Goal: Task Accomplishment & Management: Use online tool/utility

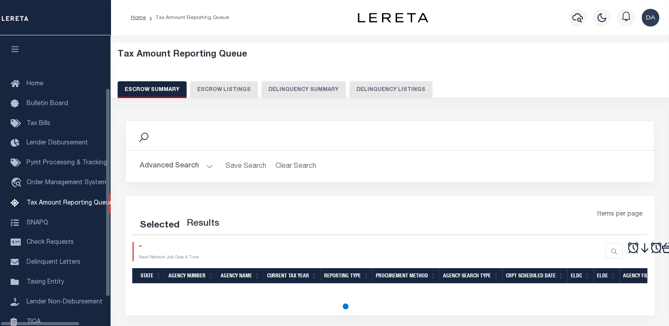
scroll to position [90, 0]
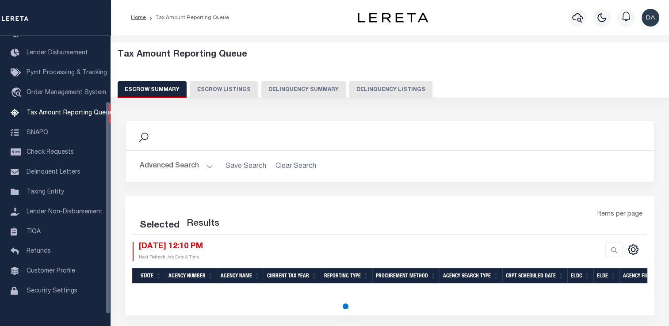
select select "100"
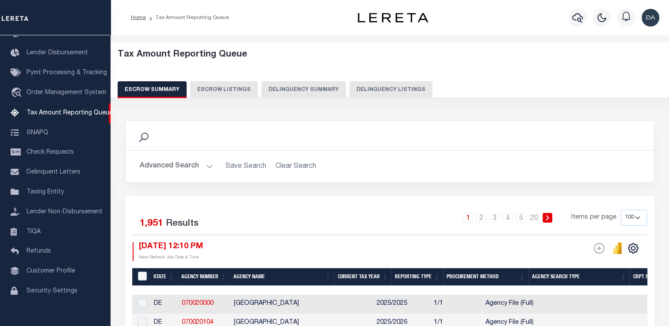
click at [323, 88] on button "Delinquency Summary" at bounding box center [303, 89] width 84 height 17
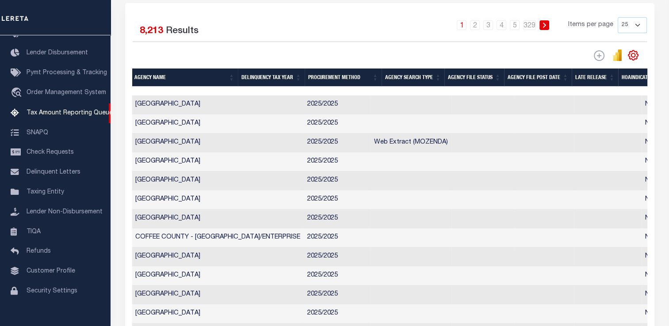
scroll to position [0, 272]
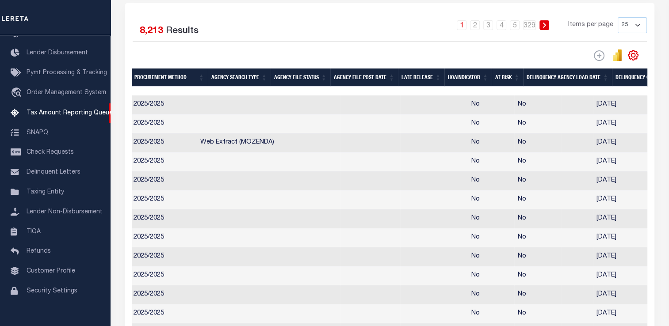
drag, startPoint x: 366, startPoint y: 179, endPoint x: 446, endPoint y: 180, distance: 80.0
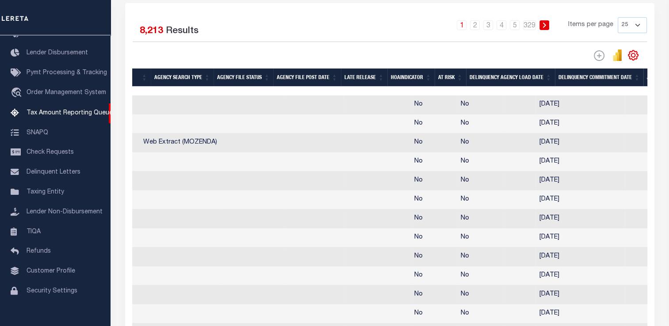
scroll to position [0, 418]
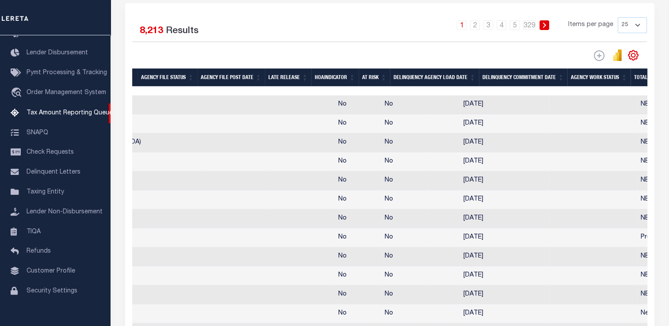
drag, startPoint x: 449, startPoint y: 146, endPoint x: 500, endPoint y: 146, distance: 51.3
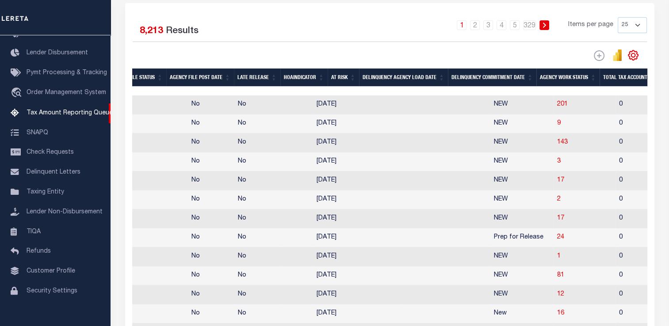
scroll to position [0, 552]
drag, startPoint x: 433, startPoint y: 131, endPoint x: 506, endPoint y: 136, distance: 72.6
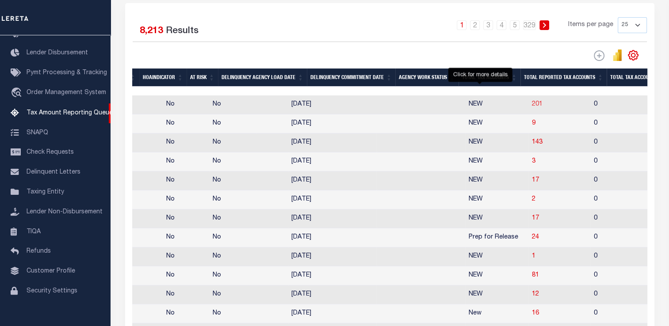
click at [532, 107] on span "201" at bounding box center [537, 104] width 11 height 6
select select "100"
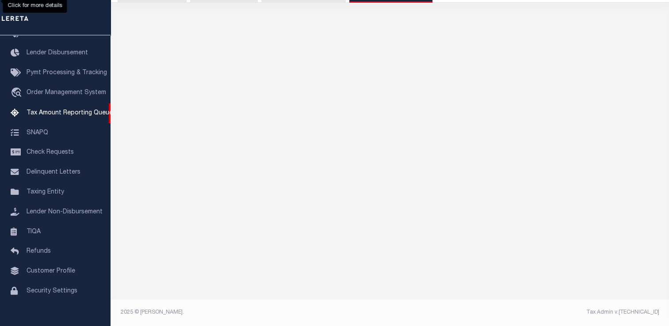
select select "100"
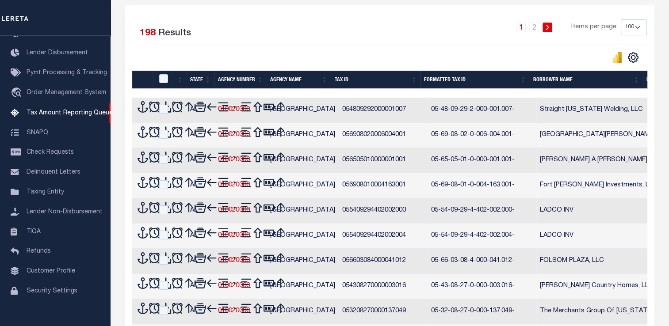
scroll to position [94, 0]
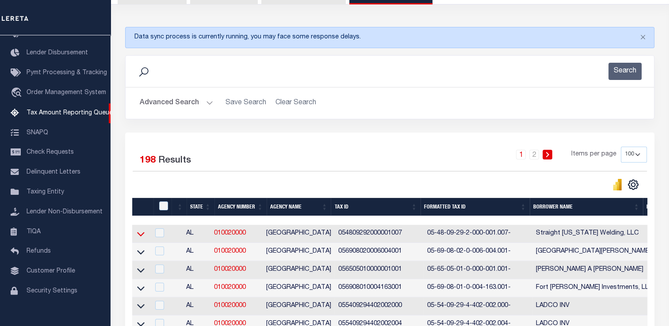
click at [143, 236] on icon at bounding box center [141, 233] width 8 height 9
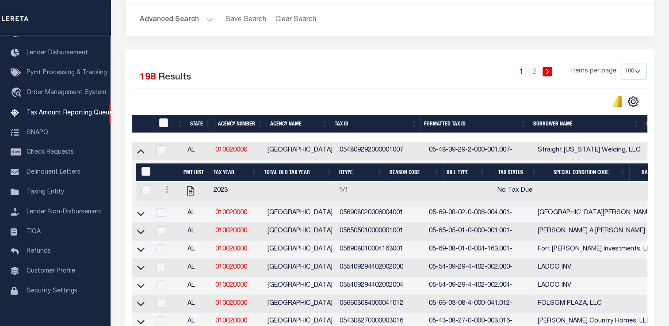
scroll to position [0, 0]
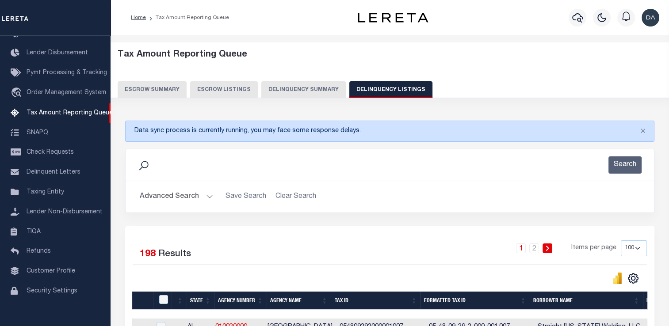
click at [275, 89] on button "Delinquency Summary" at bounding box center [303, 89] width 84 height 17
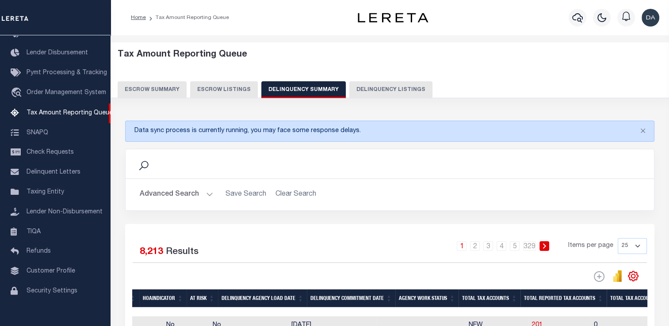
scroll to position [133, 0]
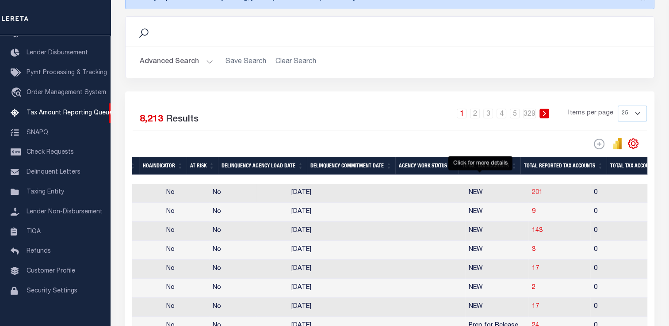
click at [532, 194] on span "201" at bounding box center [537, 193] width 11 height 6
select select "100"
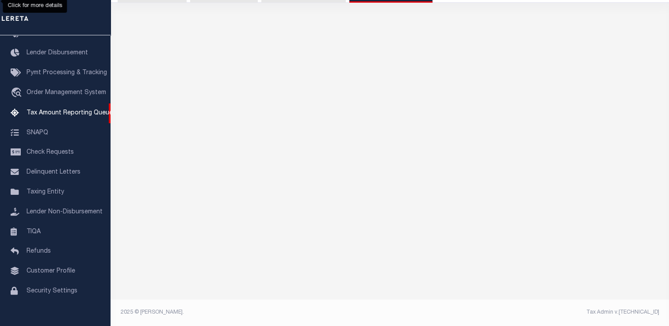
scroll to position [94, 0]
select select "100"
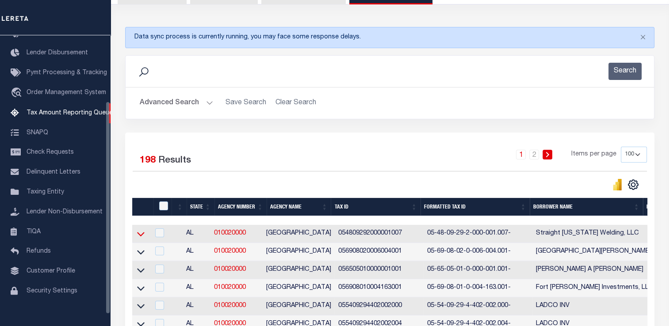
click at [139, 238] on icon at bounding box center [141, 233] width 8 height 9
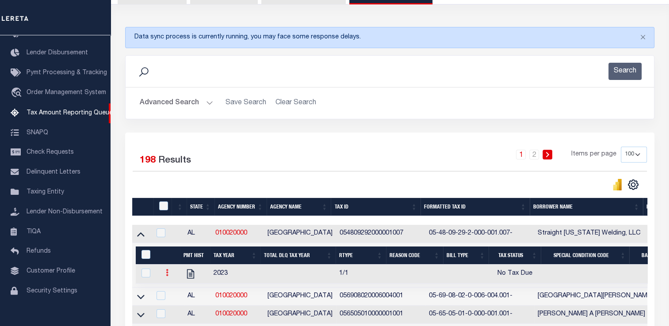
click at [166, 275] on icon at bounding box center [167, 272] width 3 height 7
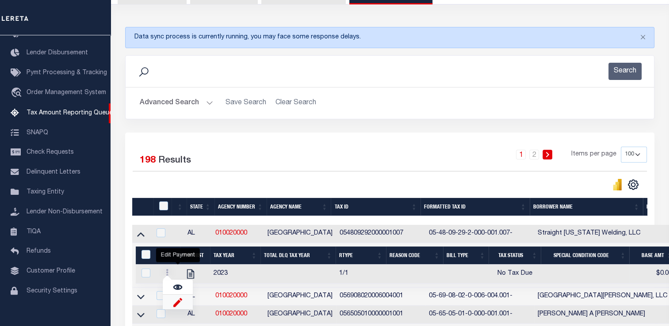
click at [173, 306] on img "" at bounding box center [177, 302] width 9 height 9
select select "NTX"
select select
type input "$0.00"
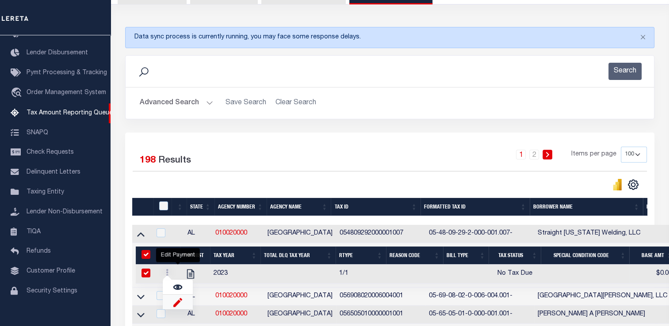
type input "[DATE]"
checkbox input "true"
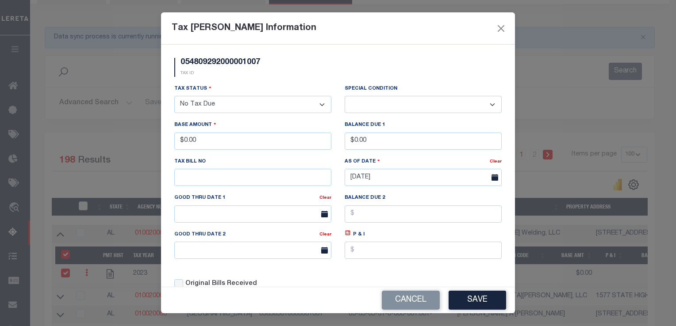
click at [292, 102] on select "- Select Status - Open Due/Unpaid Paid Incomplete No Tax Due Internal Refund Pr…" at bounding box center [252, 104] width 157 height 17
select select "PYD"
click at [174, 97] on select "- Select Status - Open Due/Unpaid Paid Incomplete No Tax Due Internal Refund Pr…" at bounding box center [252, 104] width 157 height 17
select select "0"
click at [267, 134] on input "$0.00" at bounding box center [252, 141] width 157 height 17
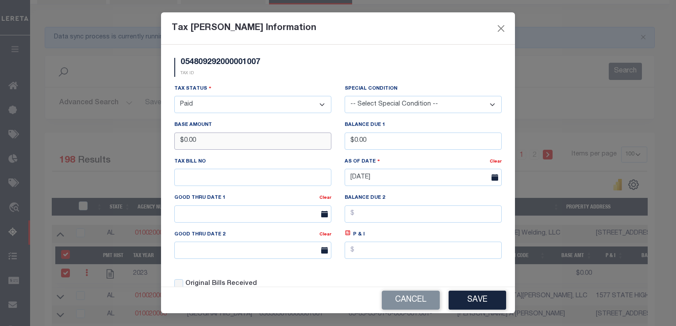
click at [283, 140] on input "$0.00" at bounding box center [252, 141] width 157 height 17
click at [494, 303] on button "Save" at bounding box center [476, 300] width 57 height 19
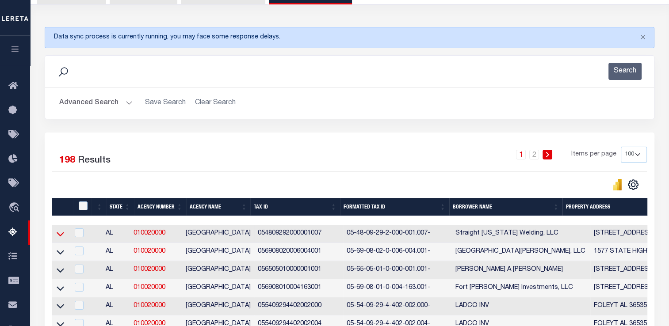
click at [60, 236] on icon at bounding box center [61, 234] width 8 height 4
